Goal: Task Accomplishment & Management: Manage account settings

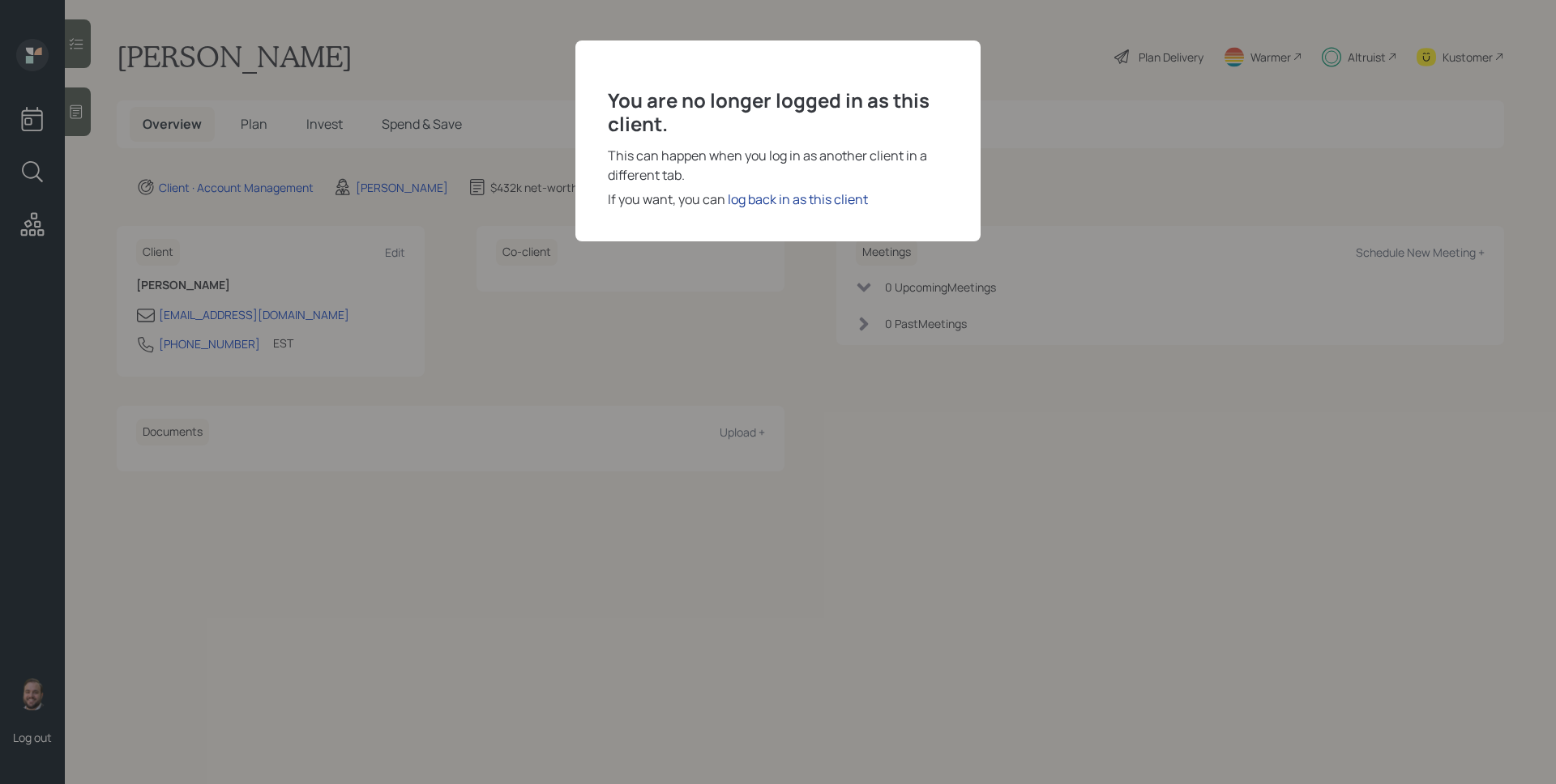
click at [786, 197] on div "log back in as this client" at bounding box center [798, 199] width 140 height 19
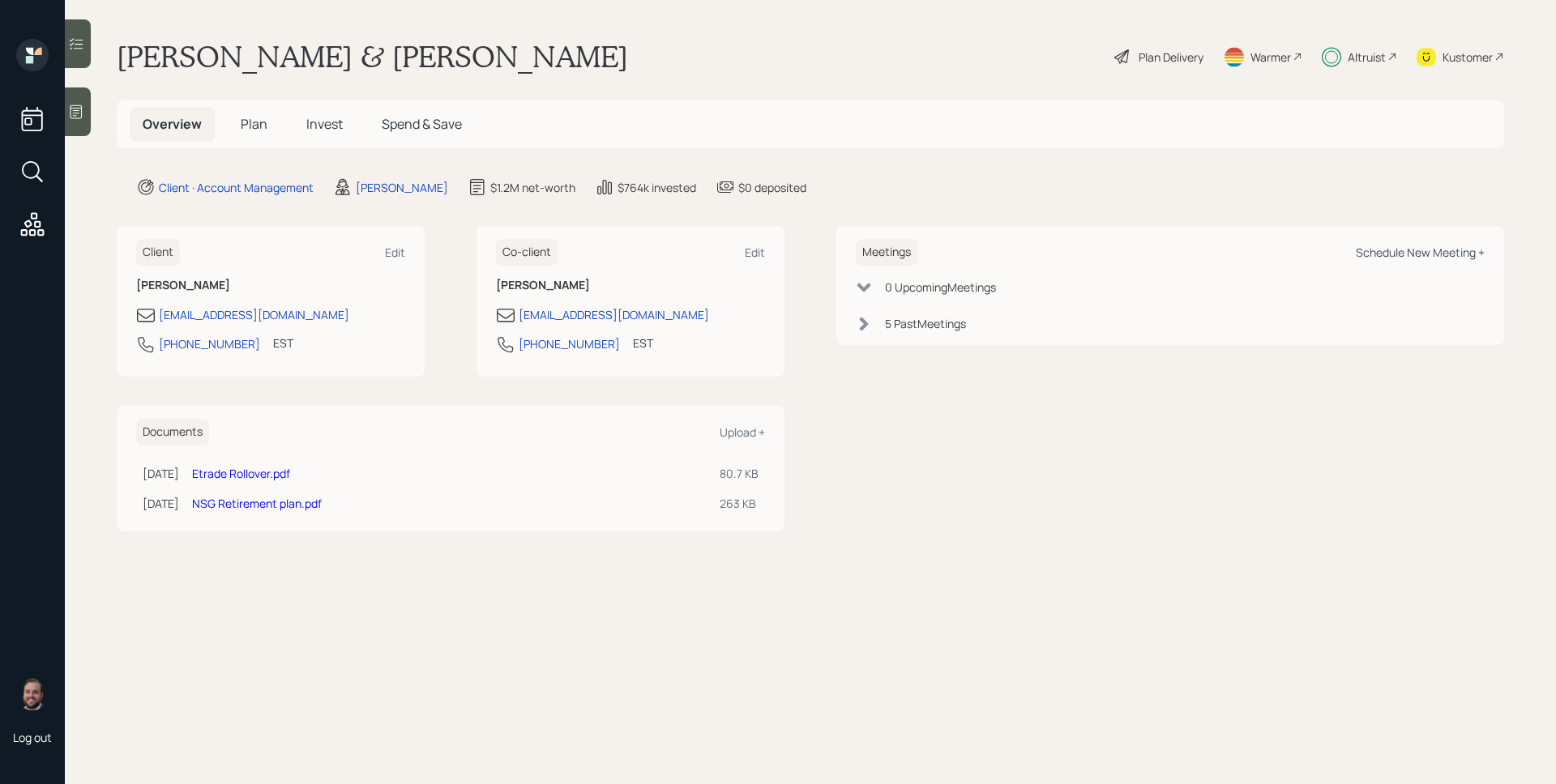
click at [1400, 248] on div "Schedule New Meeting +" at bounding box center [1420, 253] width 128 height 15
select select "d946c976-65aa-4529-ac9d-02c4f1114fc0"
